Goal: Find specific page/section: Find specific page/section

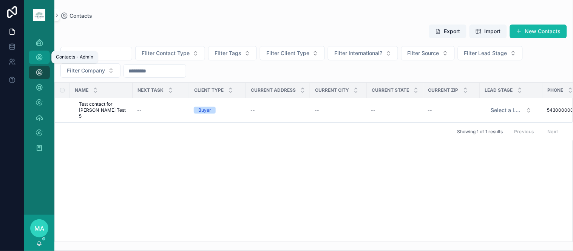
click at [42, 62] on div "Contacts - Admin" at bounding box center [39, 57] width 12 height 12
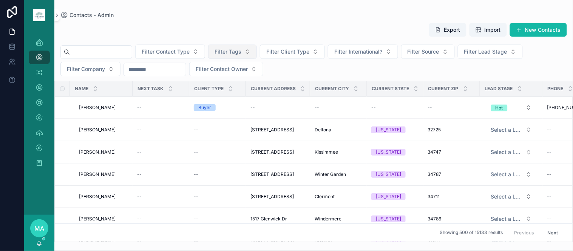
click at [241, 51] on span "Filter Tags" at bounding box center [227, 52] width 27 height 8
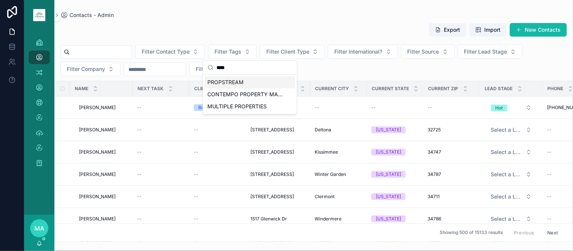
type input "****"
click at [245, 79] on div "PROPSTREAM" at bounding box center [250, 82] width 91 height 12
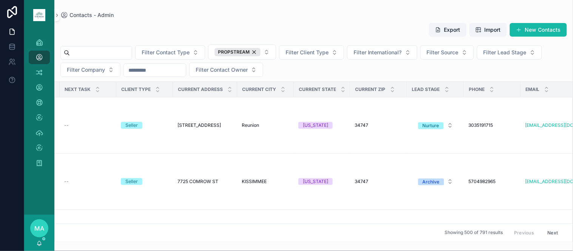
scroll to position [0, 91]
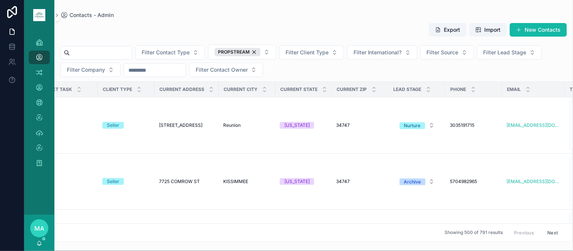
click at [538, 45] on div "Filter Contact Type PROPSTREAM Filter Client Type Filter International? Filter …" at bounding box center [313, 61] width 518 height 32
click at [526, 49] on span "Filter Lead Stage" at bounding box center [504, 53] width 43 height 8
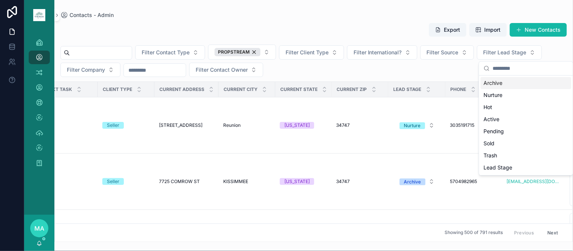
click at [499, 82] on div "Archive" at bounding box center [525, 83] width 91 height 12
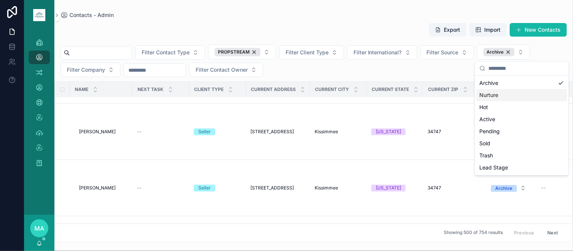
scroll to position [419, 0]
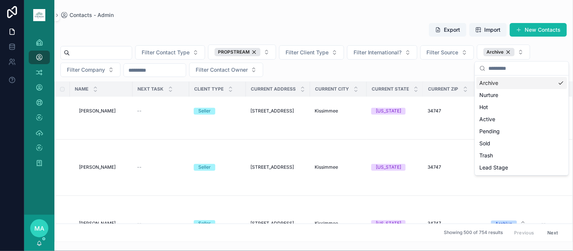
click at [456, 32] on button "Export" at bounding box center [447, 30] width 37 height 14
